Goal: Transaction & Acquisition: Purchase product/service

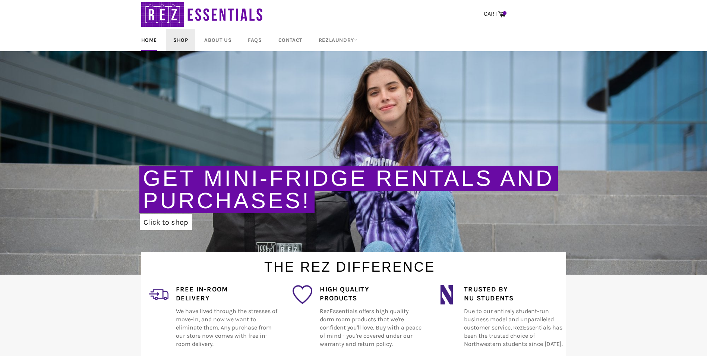
click at [178, 39] on link "Shop" at bounding box center [180, 40] width 29 height 22
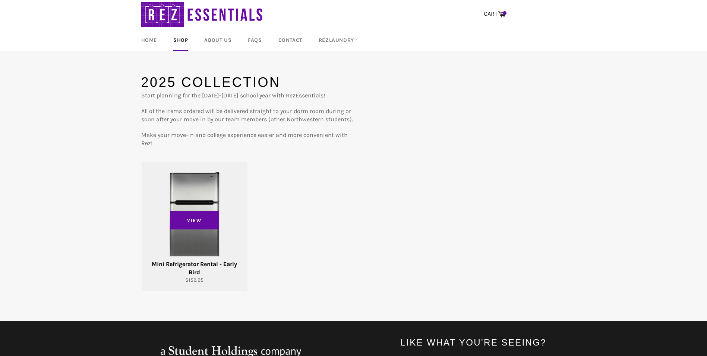
click at [193, 190] on div "View" at bounding box center [195, 226] width 106 height 129
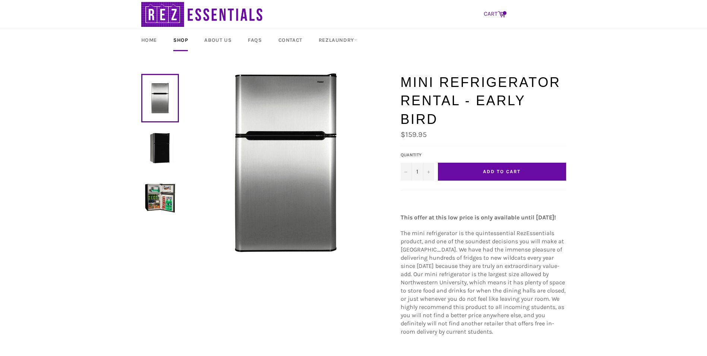
click at [498, 13] on icon at bounding box center [502, 14] width 8 height 8
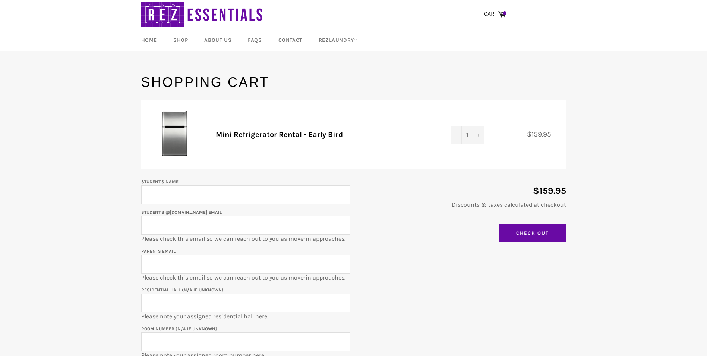
click at [166, 200] on input "Student's Name" at bounding box center [245, 194] width 209 height 19
type input "David Flores"
type input "d"
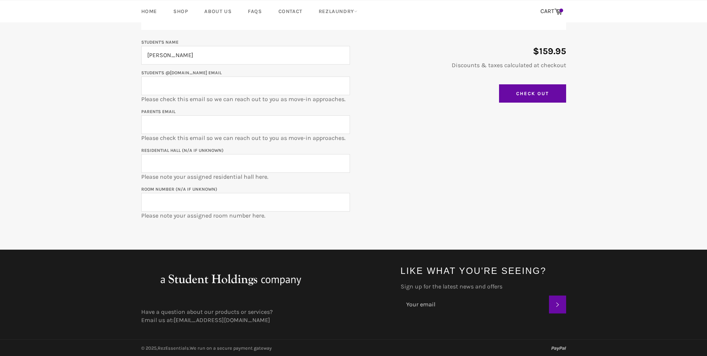
scroll to position [102, 0]
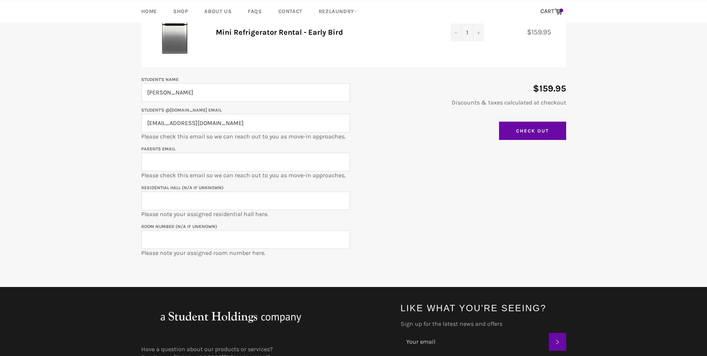
type input "davidflores2029@u.northwestern.edu"
click at [283, 167] on input "Parents email" at bounding box center [245, 161] width 209 height 19
type input "efcuriel@gmail.com"
drag, startPoint x: 159, startPoint y: 199, endPoint x: 306, endPoint y: 160, distance: 152.7
click at [146, 198] on input "Hinman" at bounding box center [245, 200] width 209 height 19
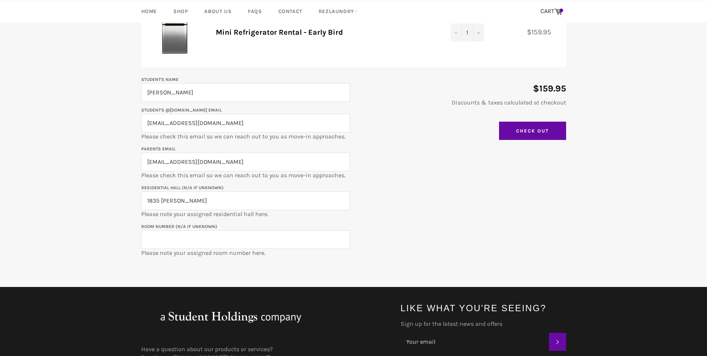
type input "1835 Hinman"
click at [196, 241] on input "Room Number (N/A if unknown)" at bounding box center [245, 239] width 209 height 19
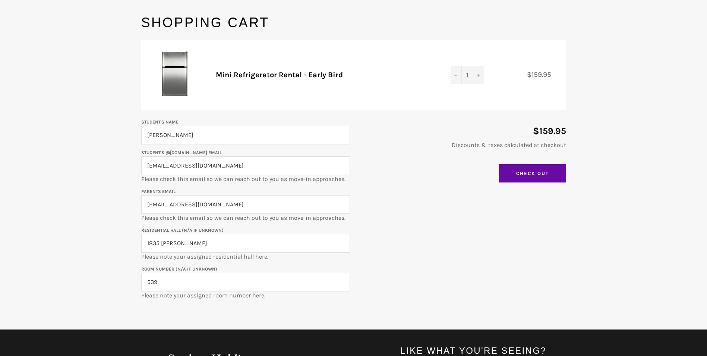
scroll to position [0, 0]
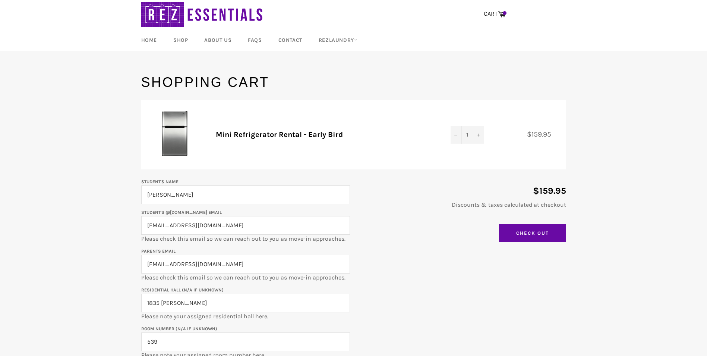
drag, startPoint x: 166, startPoint y: 342, endPoint x: 107, endPoint y: 337, distance: 59.4
click at [107, 337] on main "Shopping Cart Product Quantity Total Mini Refrigerator Rental - Early Bird Quan…" at bounding box center [353, 231] width 707 height 316
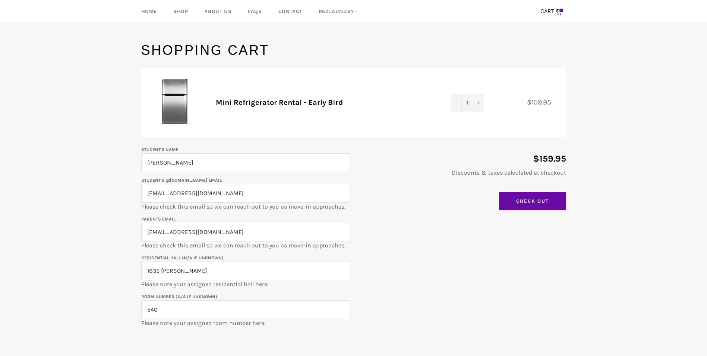
scroll to position [28, 0]
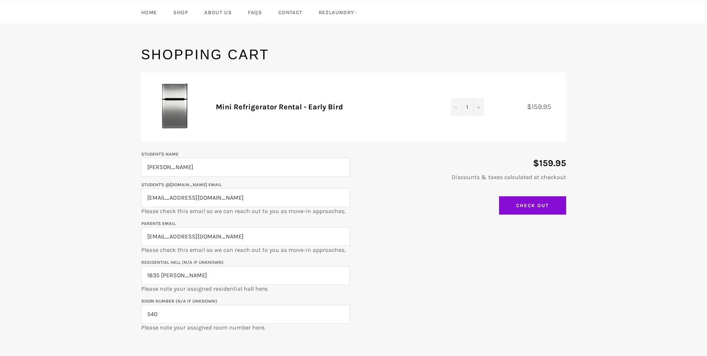
type input "540"
click at [532, 206] on input "Check Out" at bounding box center [532, 205] width 67 height 19
